Goal: Transaction & Acquisition: Register for event/course

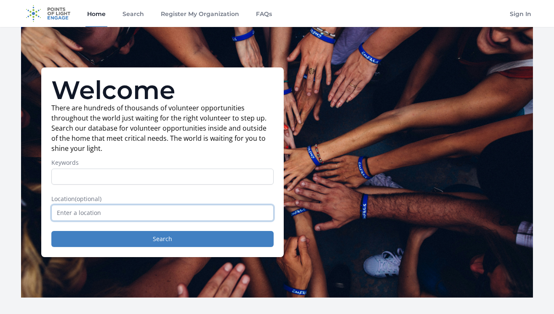
click at [106, 210] on input "text" at bounding box center [162, 213] width 222 height 16
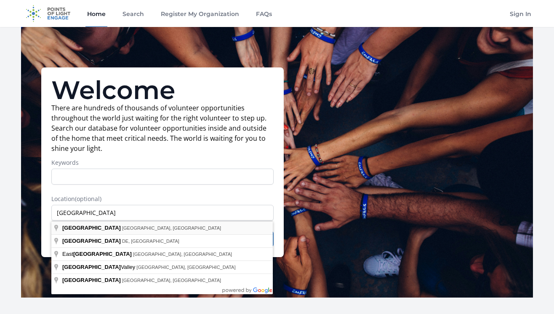
type input "Newark, NJ, USA"
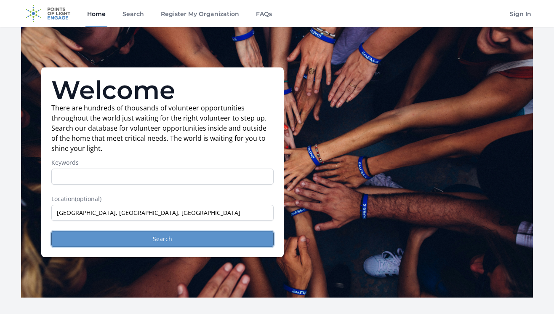
click at [114, 241] on button "Search" at bounding box center [162, 239] width 222 height 16
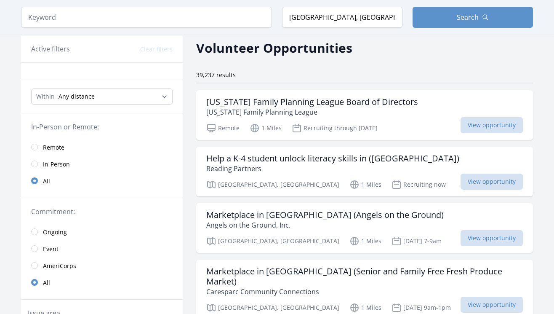
scroll to position [34, 0]
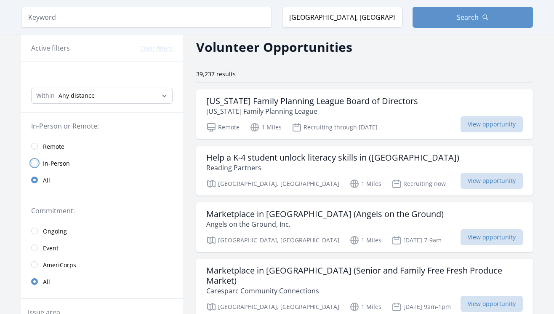
click at [36, 163] on input "radio" at bounding box center [34, 163] width 7 height 7
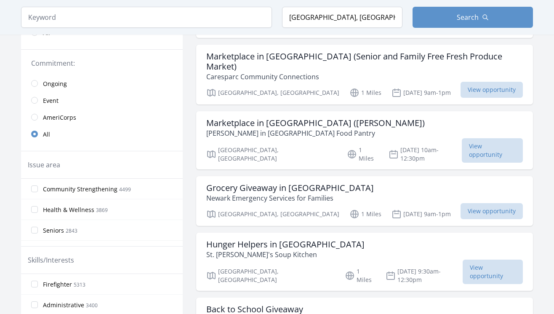
scroll to position [189, 0]
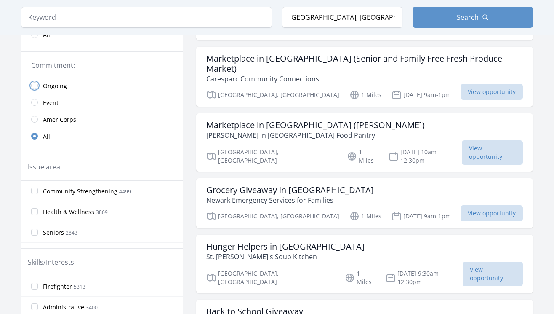
click at [34, 84] on input "radio" at bounding box center [34, 85] width 7 height 7
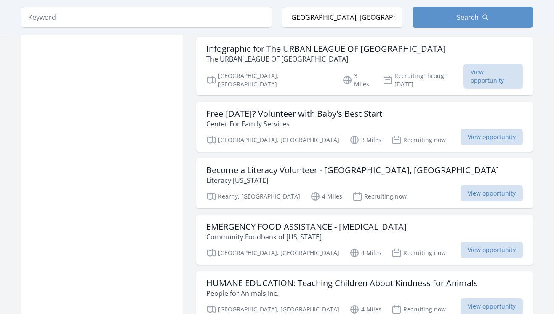
scroll to position [769, 0]
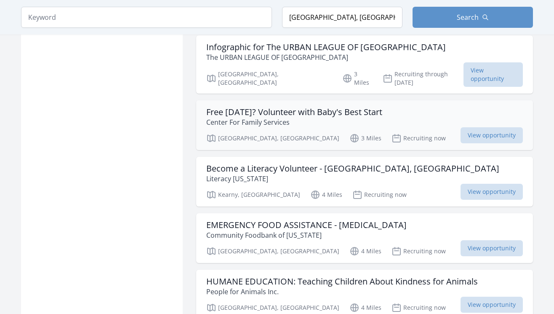
click at [285, 107] on h3 "Free [DATE]? Volunteer with Baby's Best Start" at bounding box center [294, 112] width 176 height 10
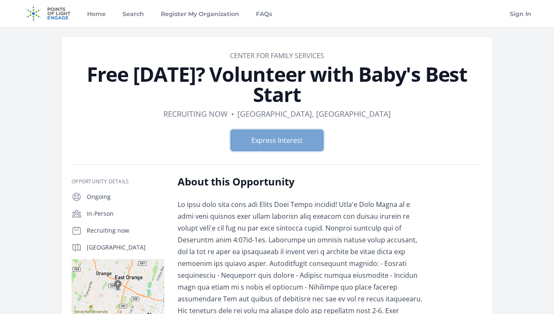
click at [291, 138] on button "Express Interest" at bounding box center [277, 140] width 93 height 21
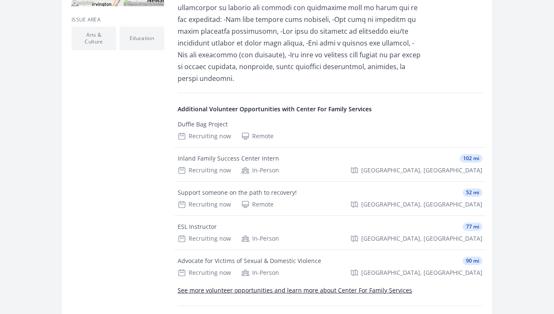
scroll to position [384, 0]
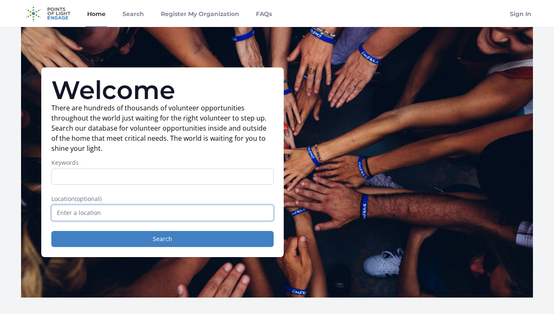
click at [98, 212] on input "text" at bounding box center [162, 213] width 222 height 16
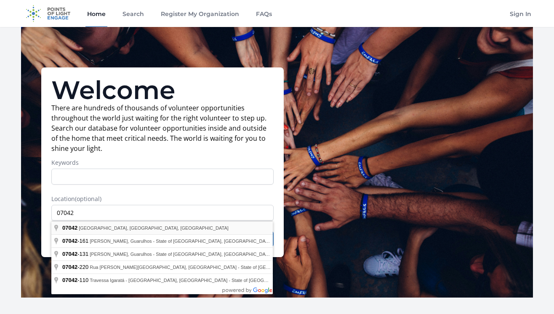
type input "Montclair, NJ 07042, USA"
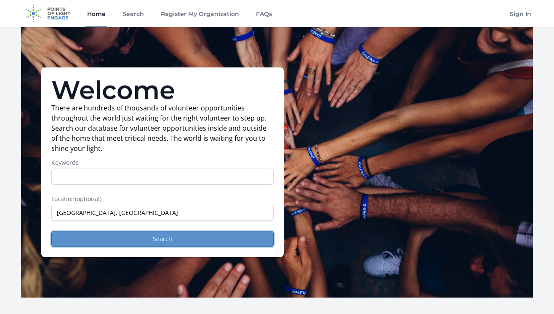
click at [127, 237] on button "Search" at bounding box center [162, 239] width 222 height 16
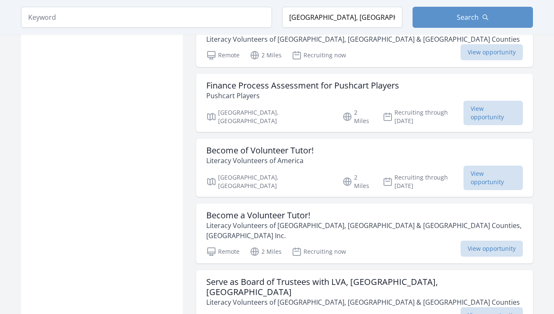
scroll to position [777, 0]
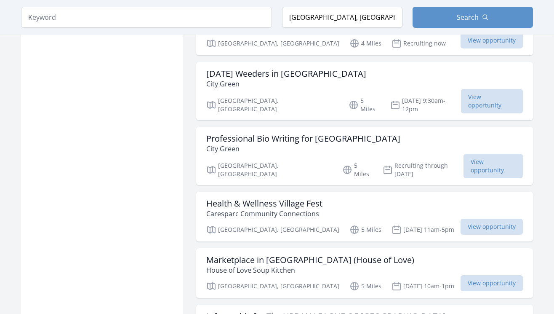
scroll to position [1805, 0]
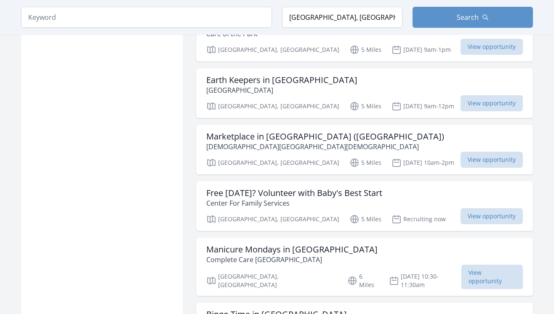
scroll to position [2277, 0]
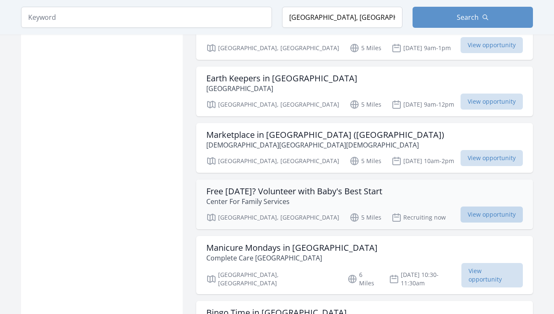
click at [484, 206] on span "View opportunity" at bounding box center [491, 214] width 62 height 16
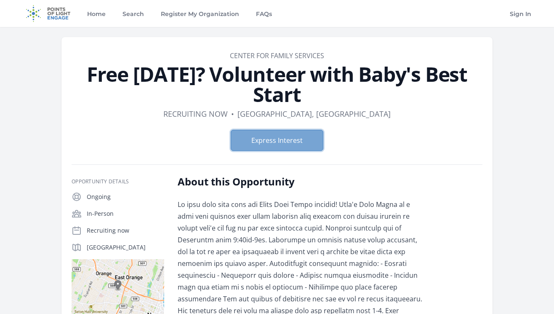
click at [291, 144] on button "Express Interest" at bounding box center [277, 140] width 93 height 21
